Goal: Task Accomplishment & Management: Complete application form

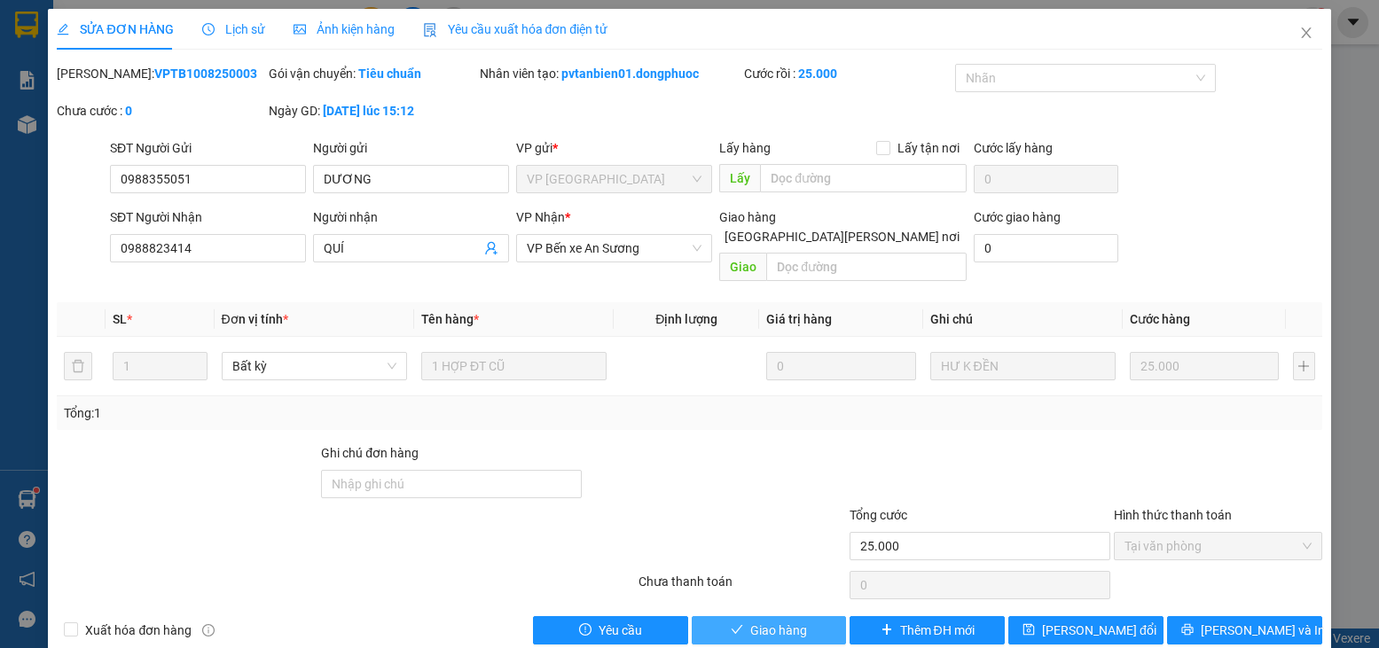
click at [775, 621] on span "Giao hàng" at bounding box center [778, 631] width 57 height 20
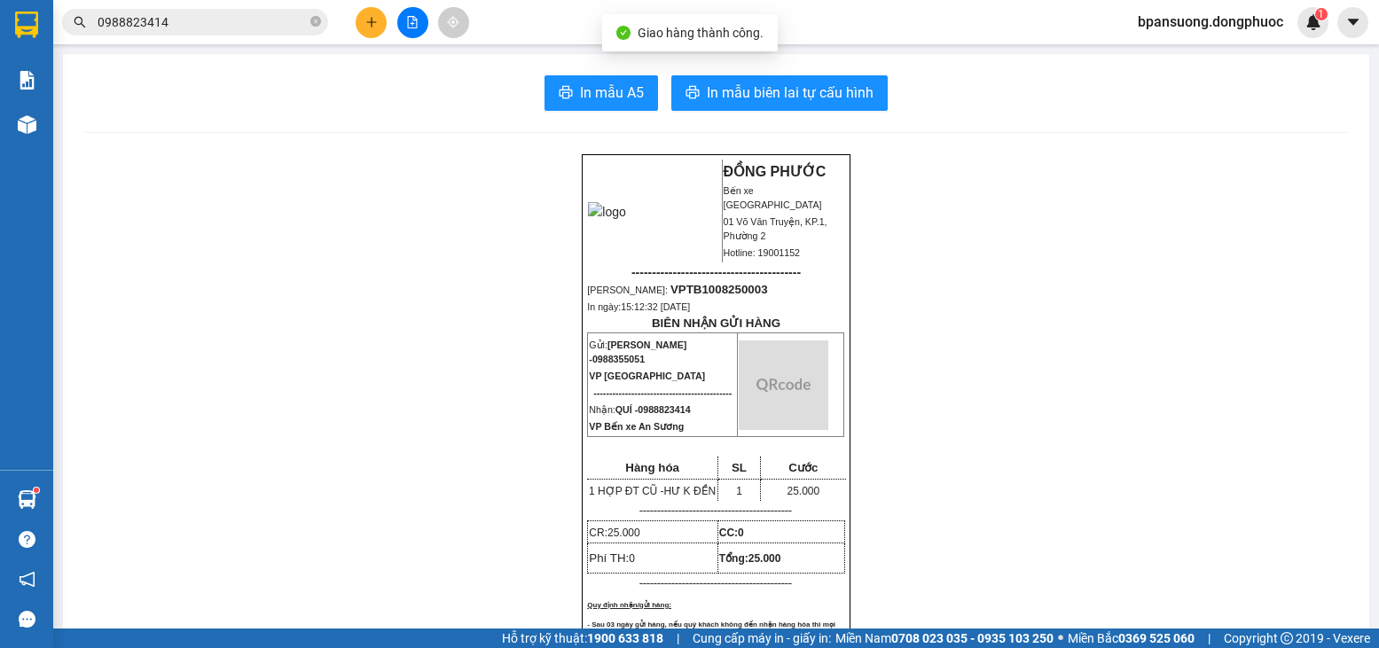
click at [247, 20] on input "0988823414" at bounding box center [202, 22] width 209 height 20
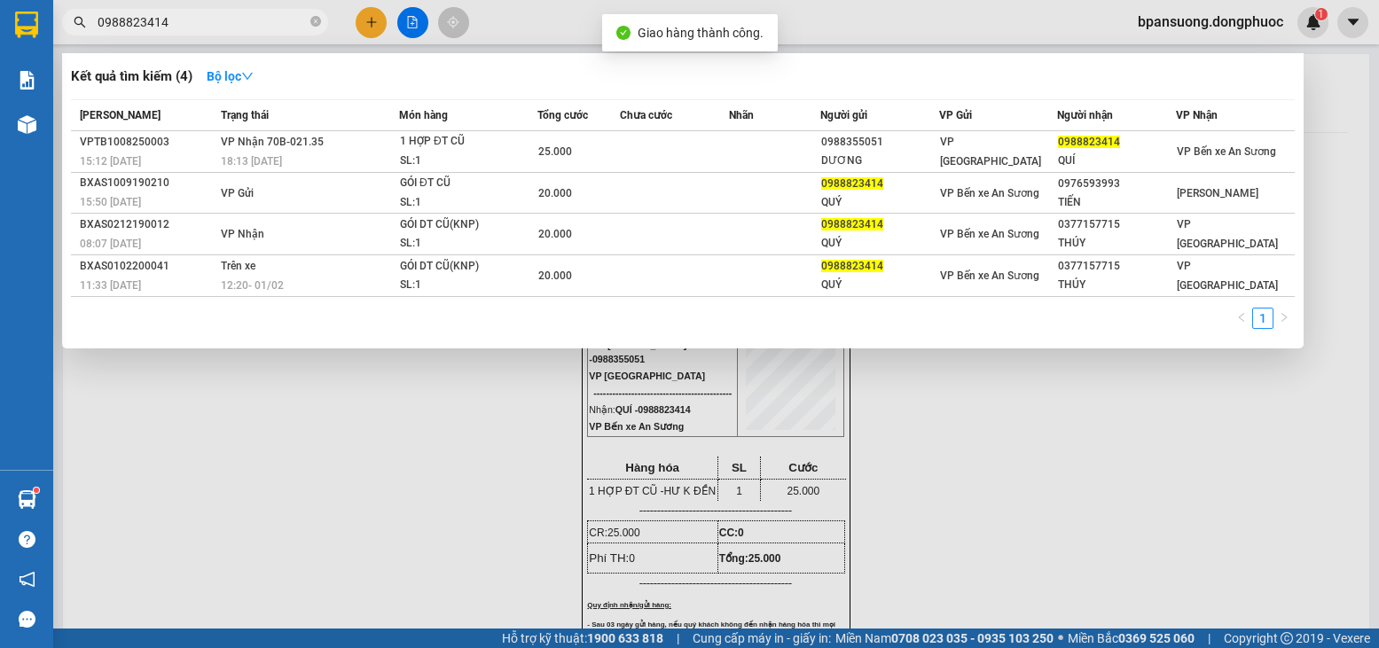
click at [247, 20] on input "0988823414" at bounding box center [202, 22] width 209 height 20
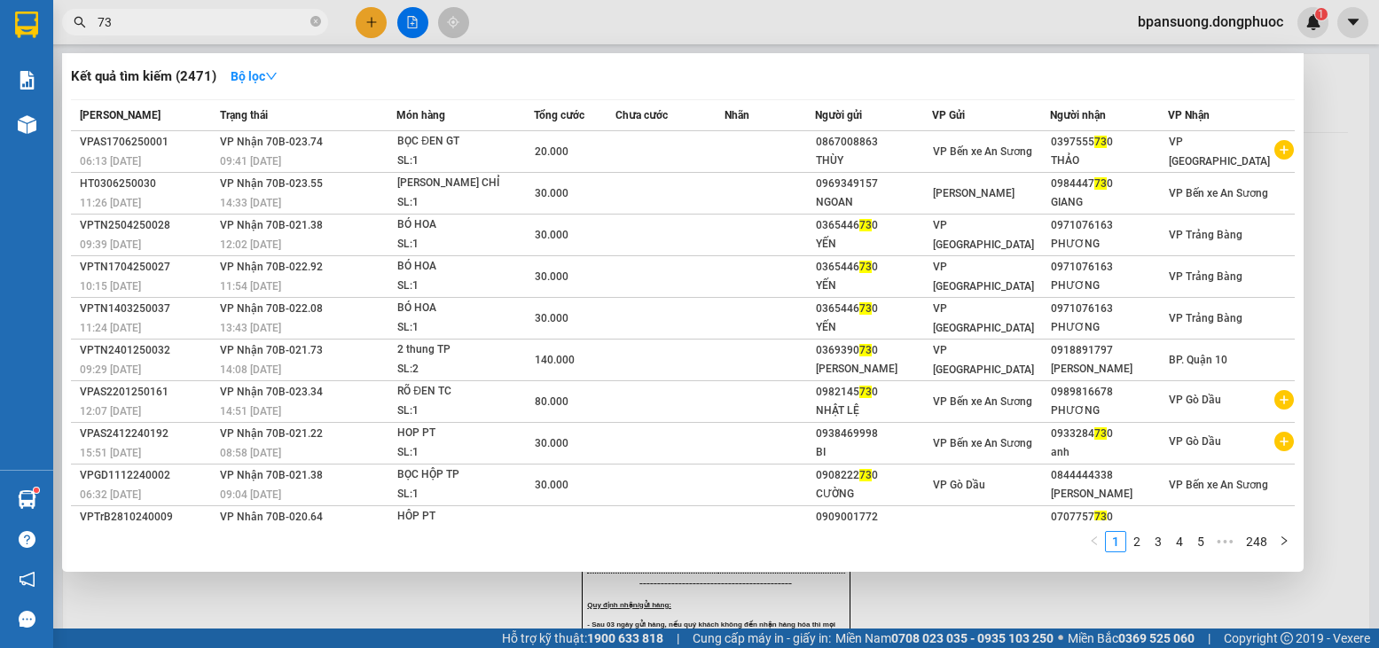
type input "7"
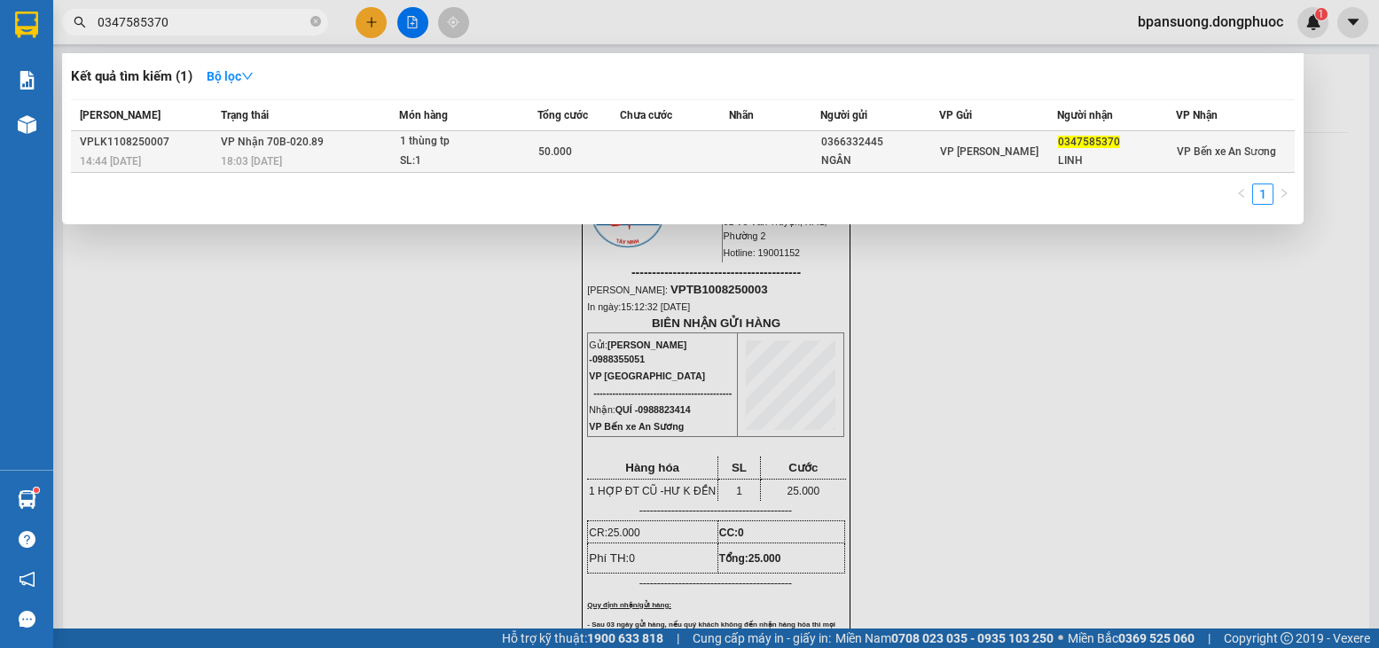
type input "0347585370"
click at [404, 162] on div "SL: 1" at bounding box center [466, 162] width 133 height 20
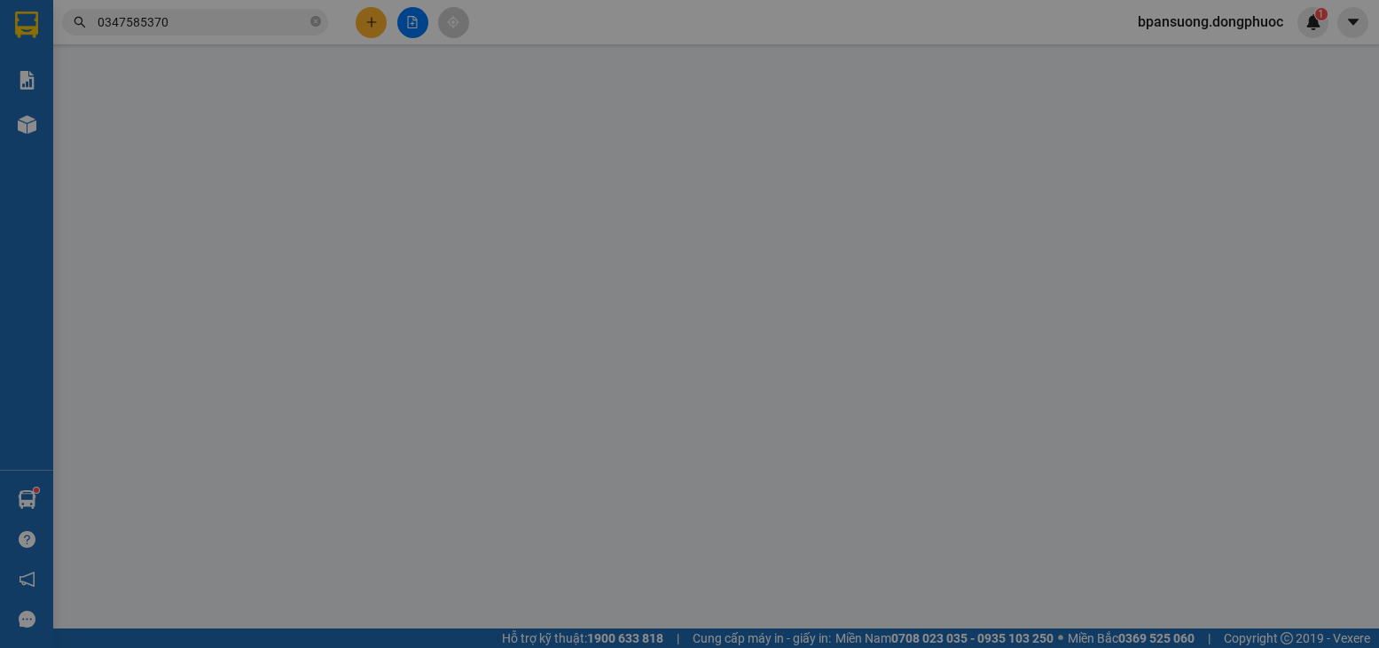
type input "0366332445"
type input "NGÂN"
type input "0347585370"
type input "LINH"
type input "50.000"
